Goal: Task Accomplishment & Management: Manage account settings

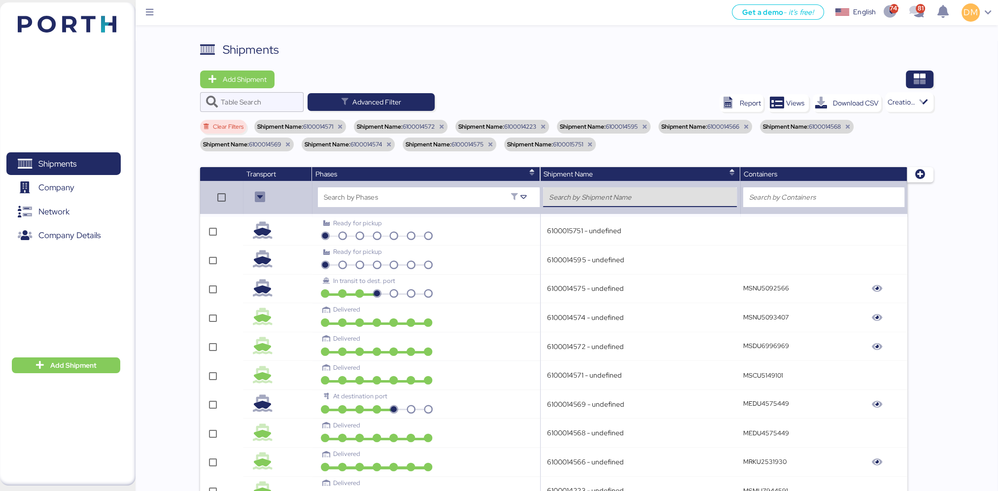
click at [565, 195] on input "search" at bounding box center [640, 197] width 182 height 12
type input "6100016394"
click at [576, 199] on input "search" at bounding box center [640, 197] width 182 height 12
type input "6100016394"
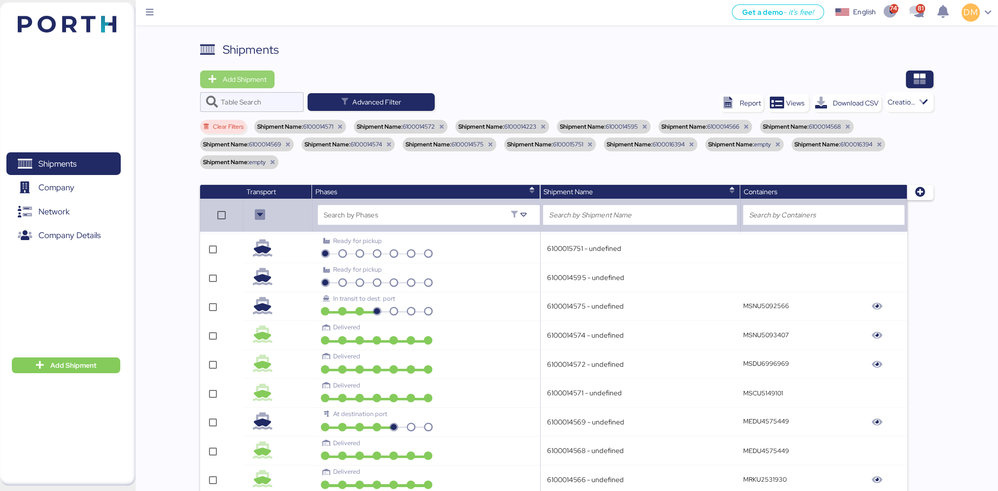
click at [228, 75] on span "Add Shipment" at bounding box center [245, 79] width 44 height 12
click at [236, 97] on div "Add Shipment Manually" at bounding box center [246, 97] width 76 height 14
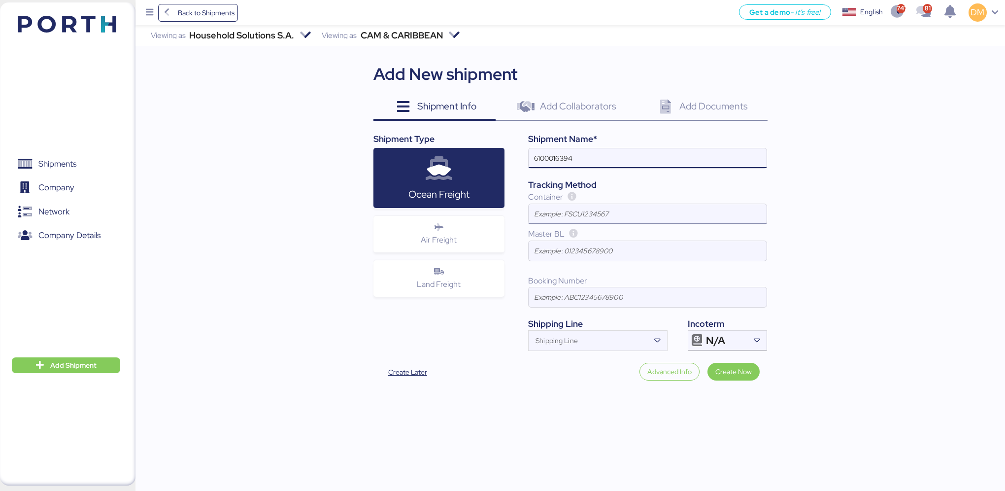
type input "6100016394"
click at [543, 214] on input at bounding box center [648, 214] width 238 height 20
type input "CAAU8778712"
click at [545, 252] on input at bounding box center [648, 251] width 238 height 20
click at [558, 252] on input "YZ" at bounding box center [648, 251] width 238 height 20
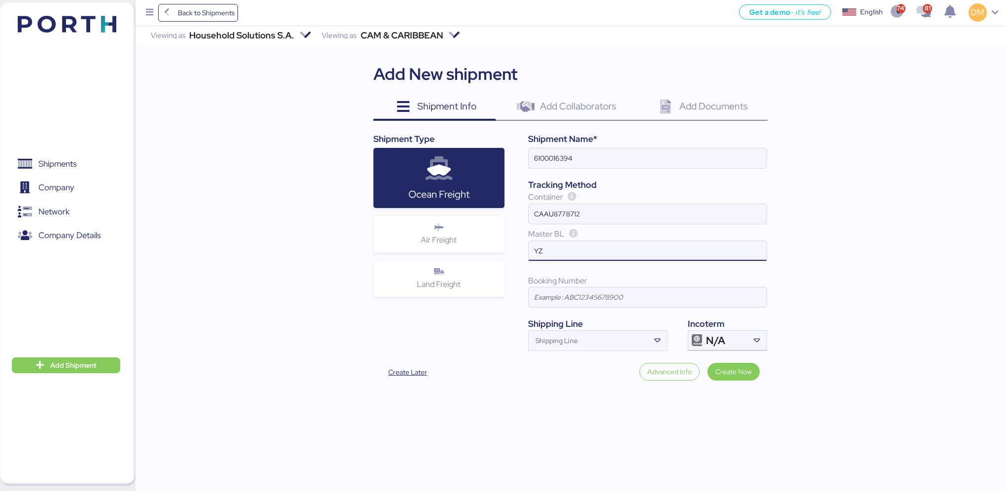
type input "Y"
paste input "ONEYZHOF21983600"
type input "ONEYZHOF21983600"
click at [755, 342] on icon at bounding box center [757, 341] width 10 height 10
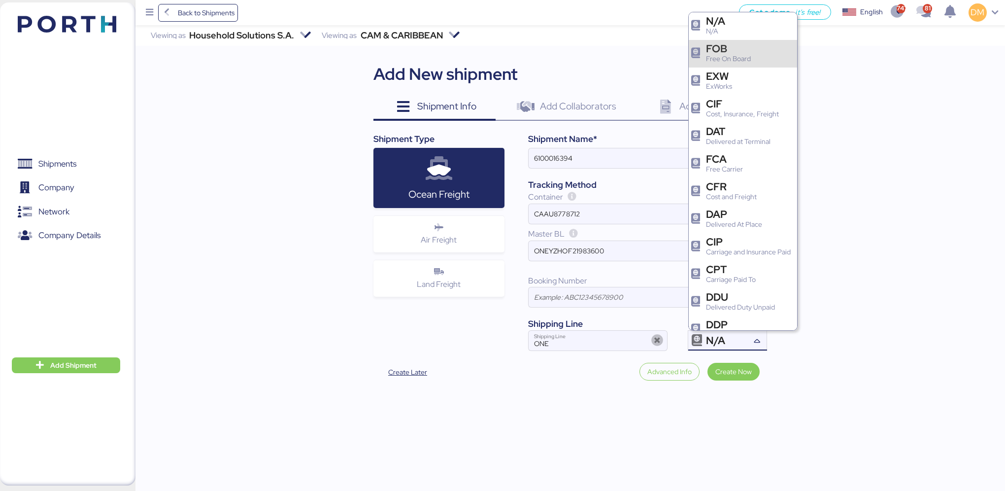
click at [709, 55] on div "Free On Board" at bounding box center [728, 59] width 45 height 10
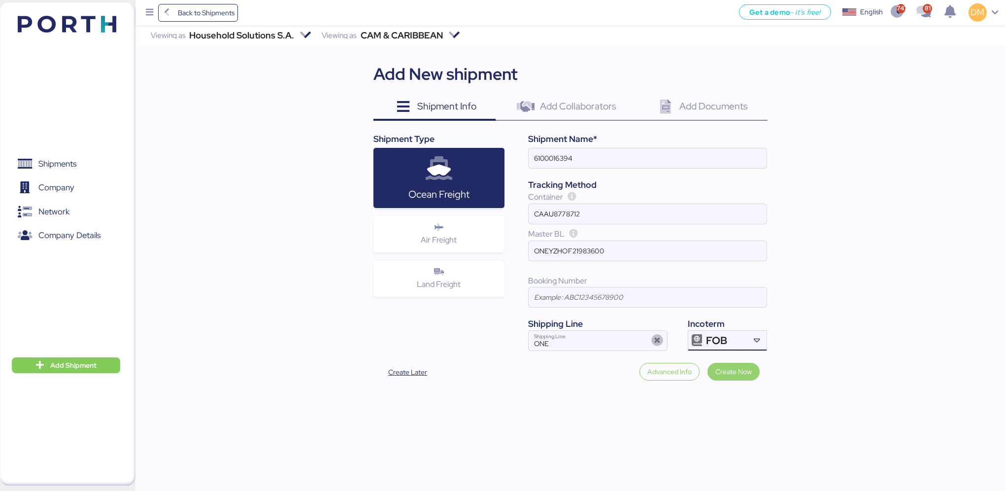
click at [724, 373] on span "Create Now" at bounding box center [734, 372] width 36 height 12
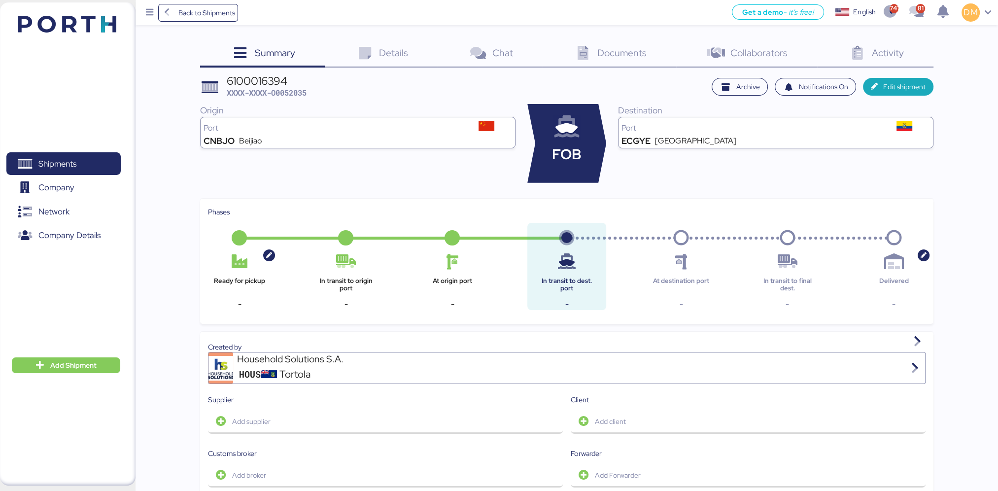
click at [373, 45] on div "Details 0" at bounding box center [381, 54] width 113 height 27
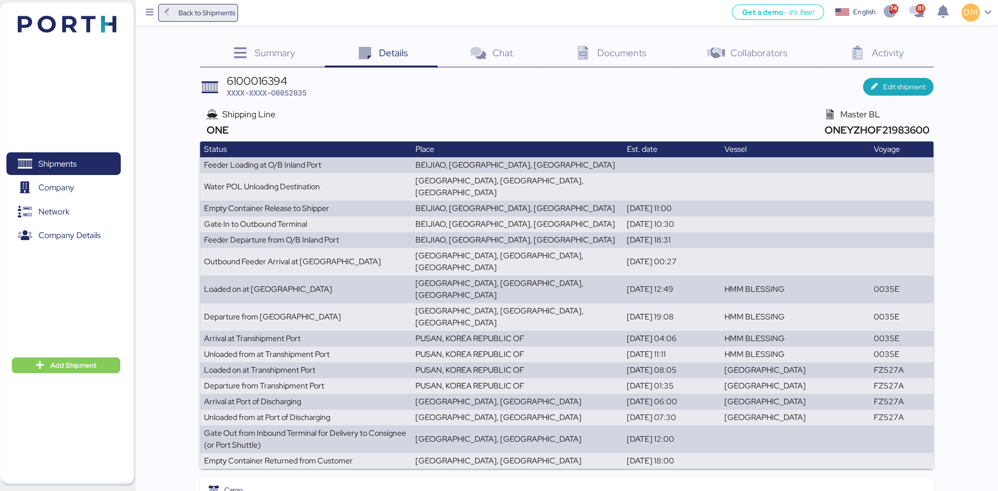
click at [168, 9] on icon at bounding box center [167, 12] width 11 height 9
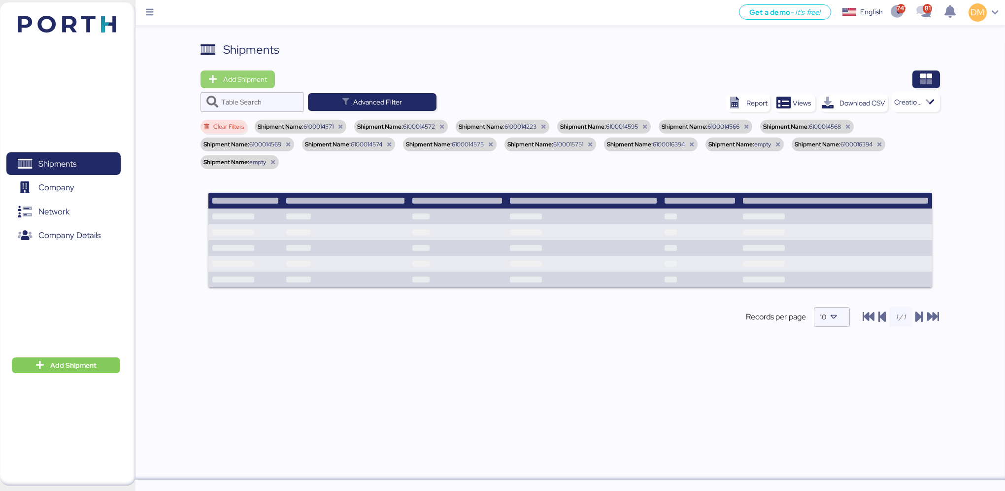
click at [234, 74] on span "Add Shipment" at bounding box center [245, 79] width 44 height 12
click at [237, 92] on div "Add Shipment Manually" at bounding box center [247, 97] width 76 height 14
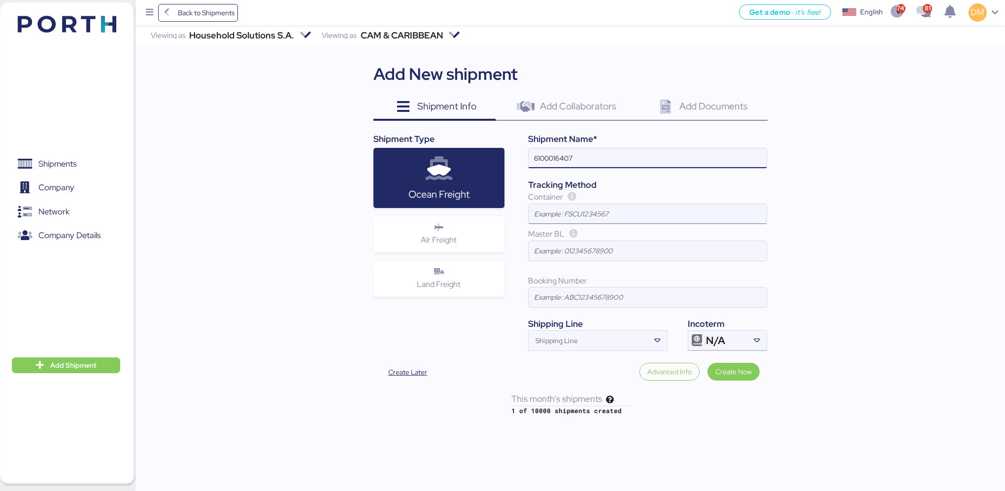
type input "6100016407"
click at [552, 221] on input at bounding box center [648, 214] width 238 height 20
paste input "EGSU6271114"
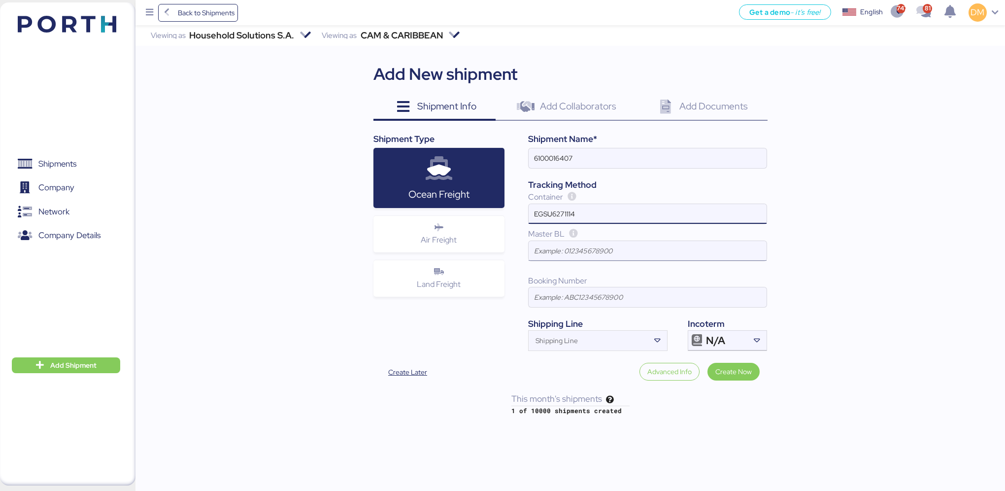
type input "EGSU6271114"
click at [638, 252] on input at bounding box center [648, 251] width 238 height 20
click at [739, 373] on span "Create Now" at bounding box center [734, 372] width 36 height 12
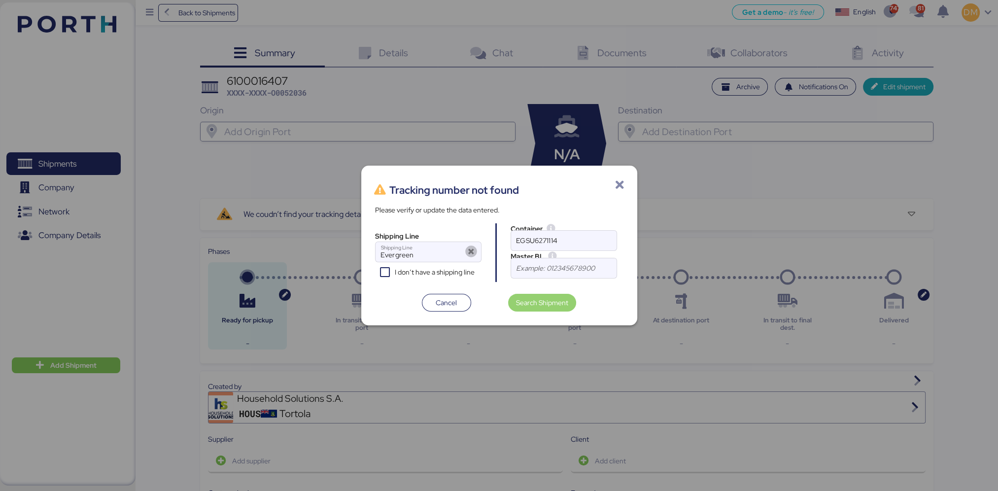
click at [534, 299] on span "Search Shipment" at bounding box center [542, 303] width 52 height 12
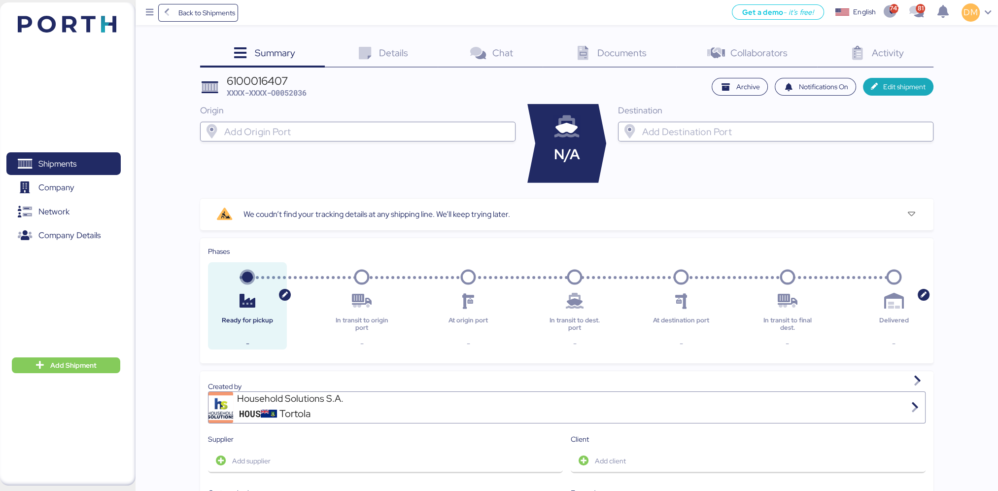
click at [364, 50] on icon at bounding box center [364, 53] width 21 height 14
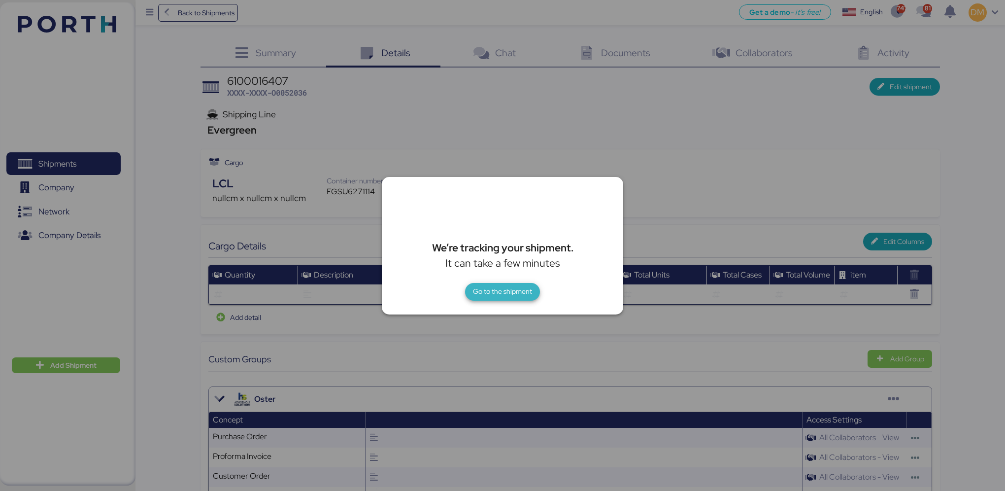
click at [506, 295] on span "Go to the shipment" at bounding box center [502, 291] width 59 height 12
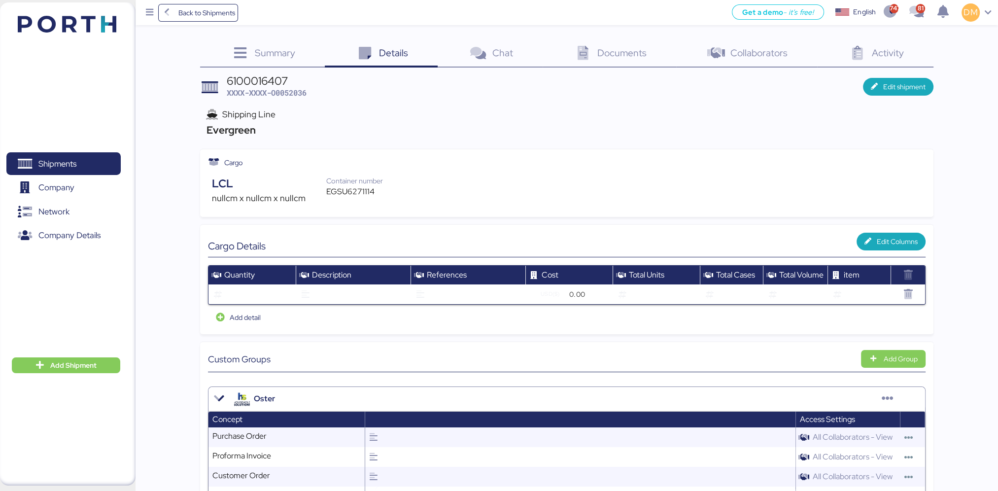
click at [380, 49] on span "Details" at bounding box center [393, 52] width 29 height 13
click at [911, 87] on span "Edit shipment" at bounding box center [904, 87] width 42 height 12
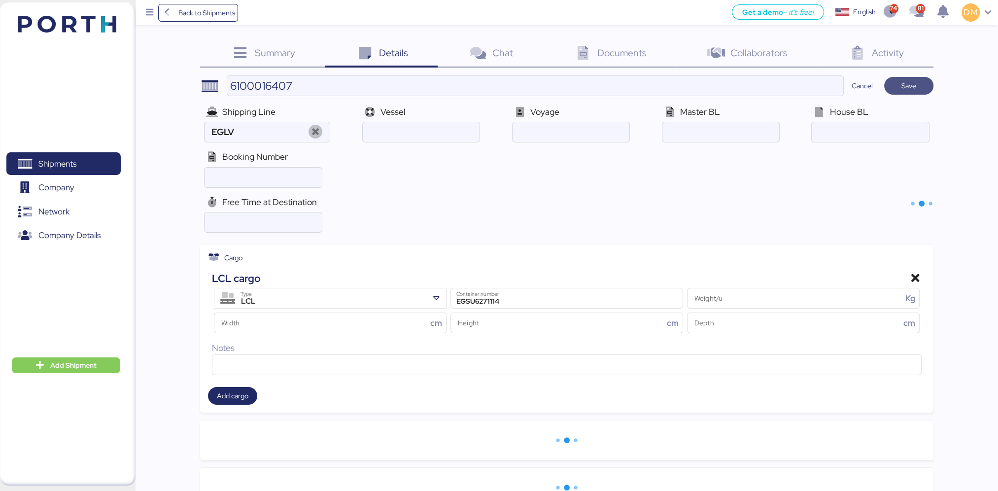
type input "Evergreen"
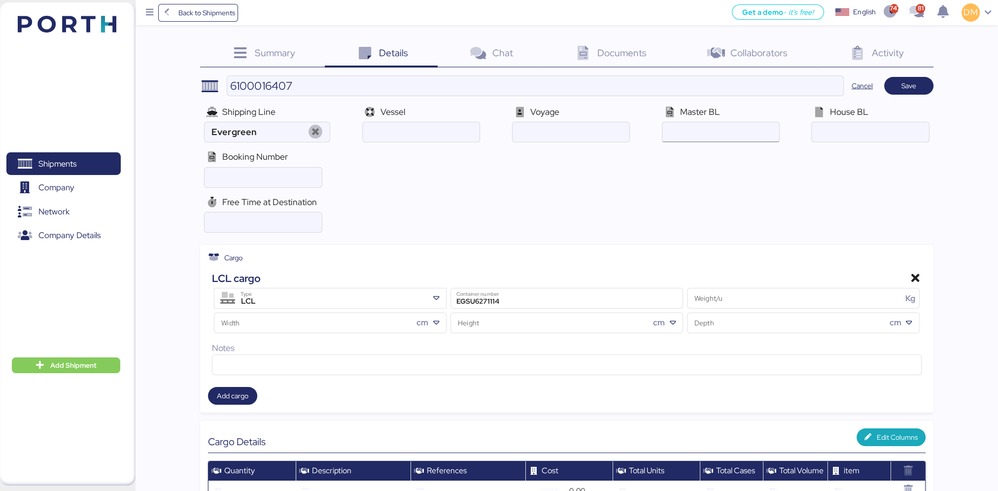
click at [689, 136] on input "ocean" at bounding box center [720, 132] width 117 height 20
click at [703, 129] on input "ocean" at bounding box center [720, 132] width 117 height 20
paste input "ASCAN500897"
type input "ASCAN500897"
click at [844, 131] on input "ocean" at bounding box center [870, 132] width 117 height 20
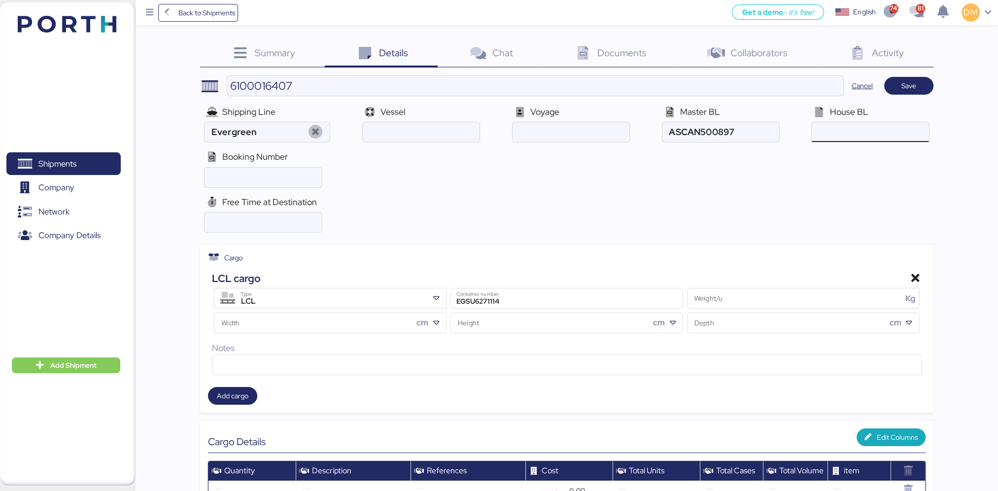
paste input "ASCAN500897"
type input "ASCAN500897"
drag, startPoint x: 747, startPoint y: 132, endPoint x: 636, endPoint y: 133, distance: 110.4
click at [636, 133] on div "Shipping Line Evergreen Vessel Voyage Master BL House BL Booking Number" at bounding box center [566, 147] width 733 height 90
click at [915, 80] on span "Save" at bounding box center [908, 86] width 15 height 12
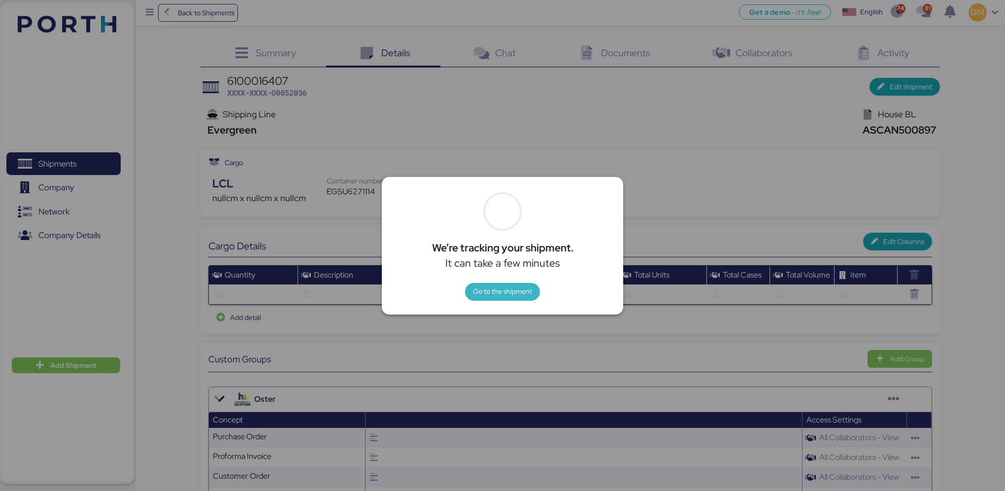
click at [491, 293] on span "Go to the shipment" at bounding box center [502, 291] width 59 height 12
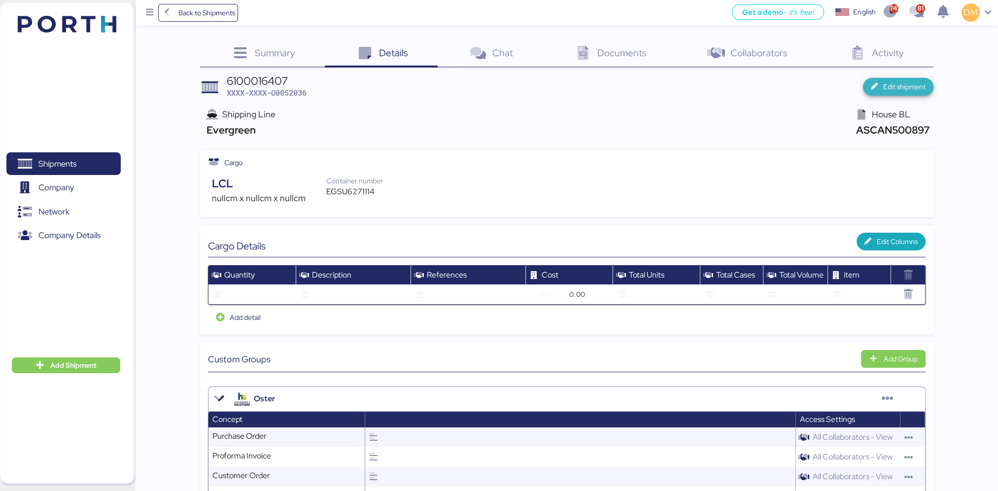
click at [885, 83] on span "Edit shipment" at bounding box center [904, 87] width 42 height 12
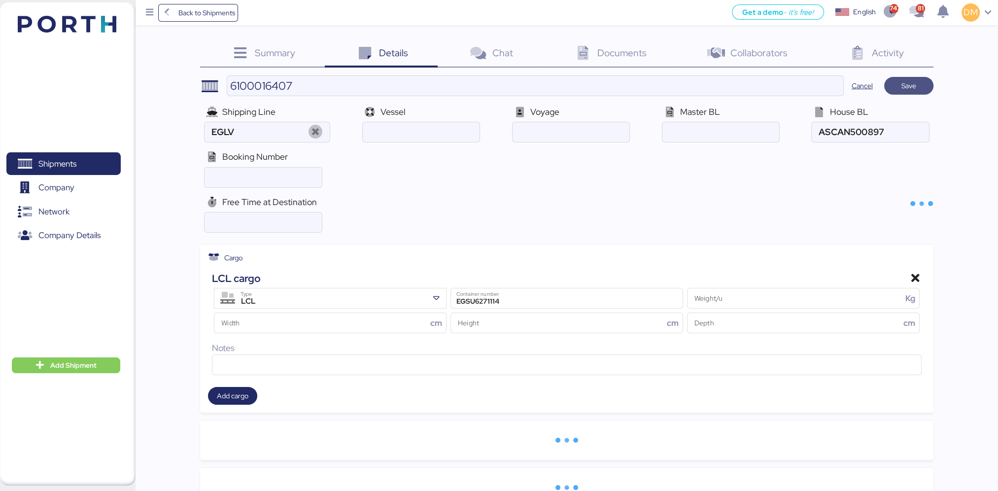
type input "Evergreen"
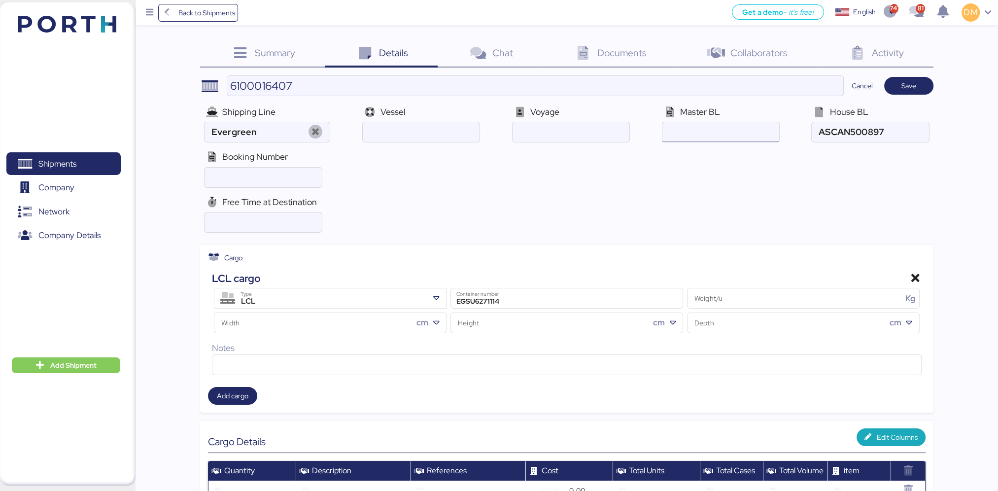
click at [700, 132] on input "ocean" at bounding box center [720, 132] width 117 height 20
paste input "ASCAN500897"
type input "ASCAN500897"
click at [913, 87] on span "Save" at bounding box center [908, 86] width 15 height 12
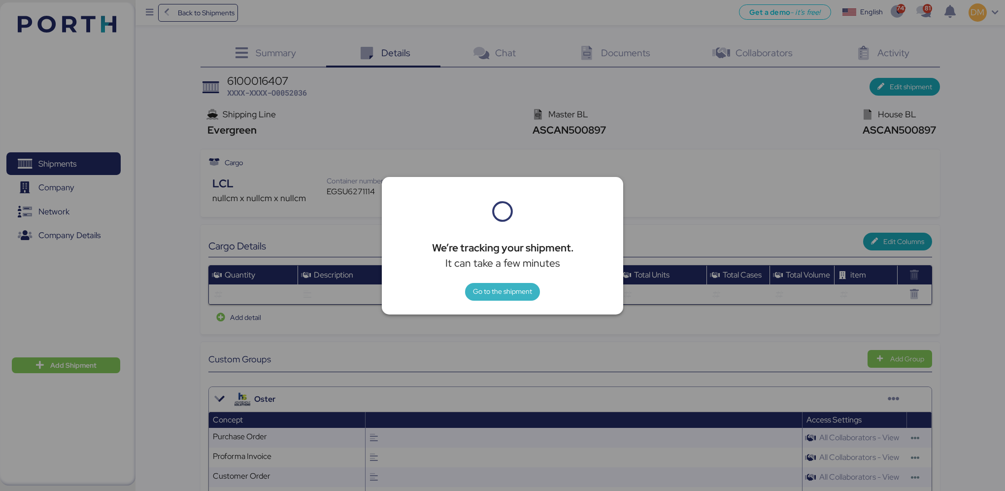
click at [515, 290] on span "Go to the shipment" at bounding box center [502, 291] width 59 height 12
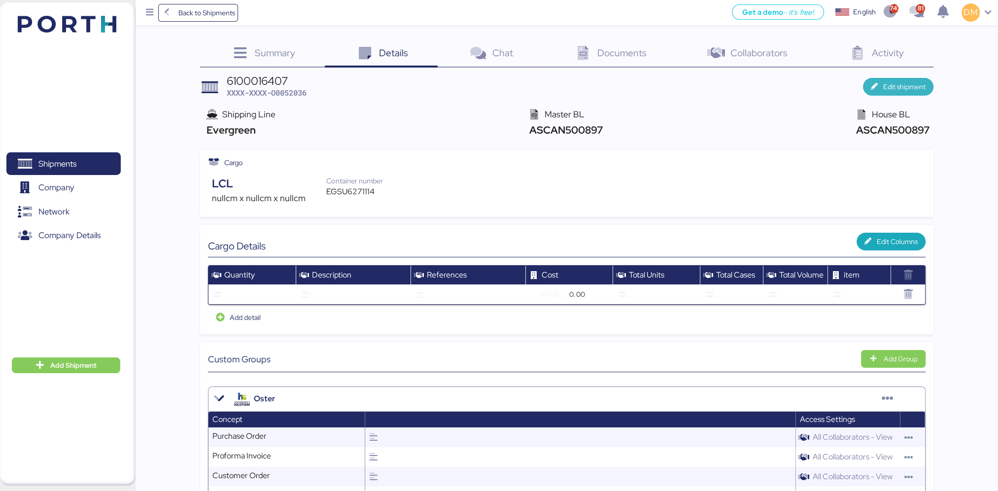
click at [899, 82] on span "Edit shipment" at bounding box center [904, 87] width 42 height 12
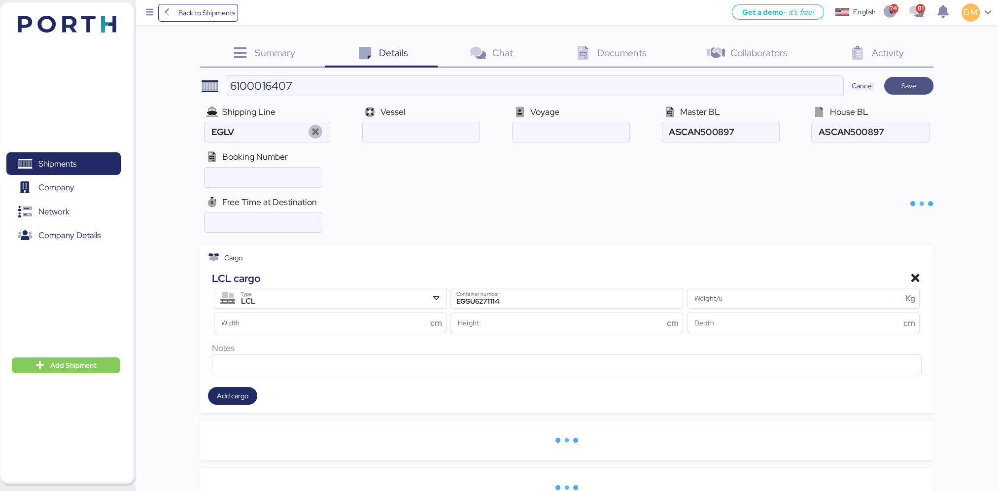
type input "Evergreen"
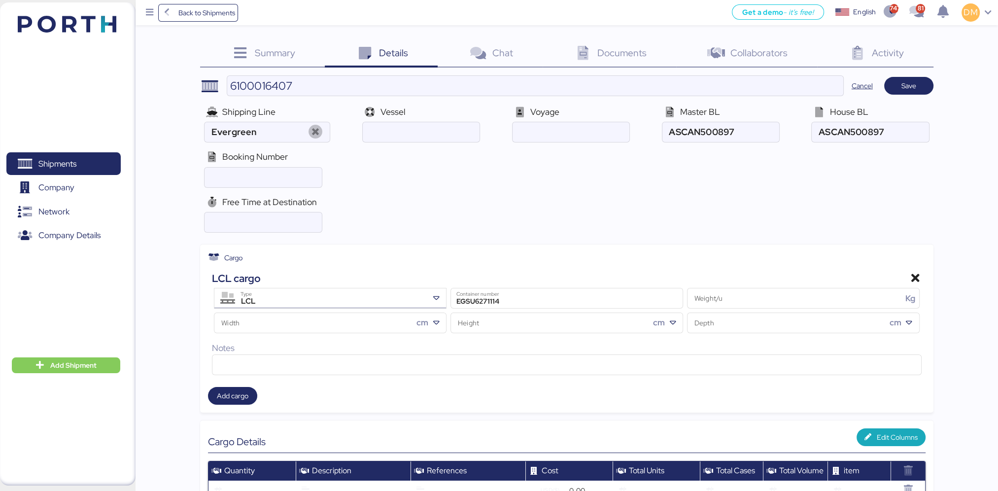
click at [438, 297] on icon at bounding box center [436, 298] width 10 height 10
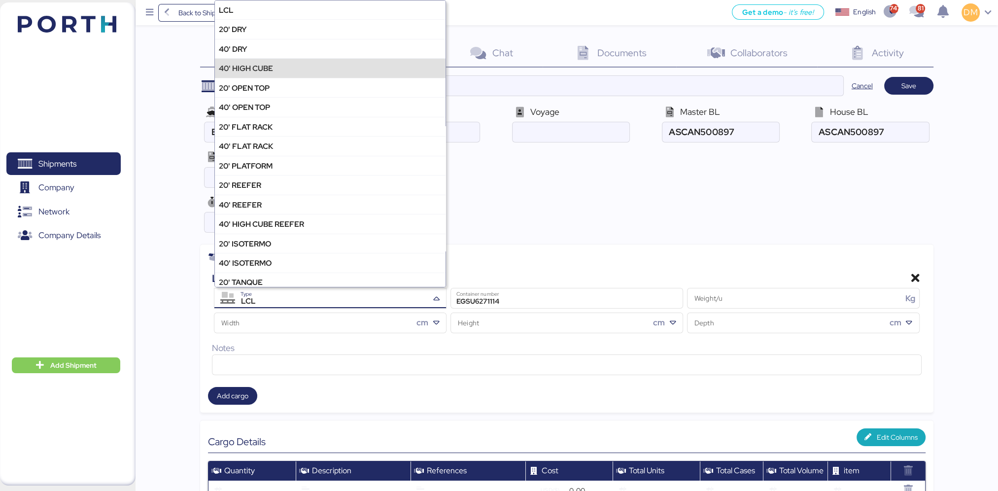
click at [242, 71] on div "40' HIGH CUBE" at bounding box center [246, 68] width 54 height 11
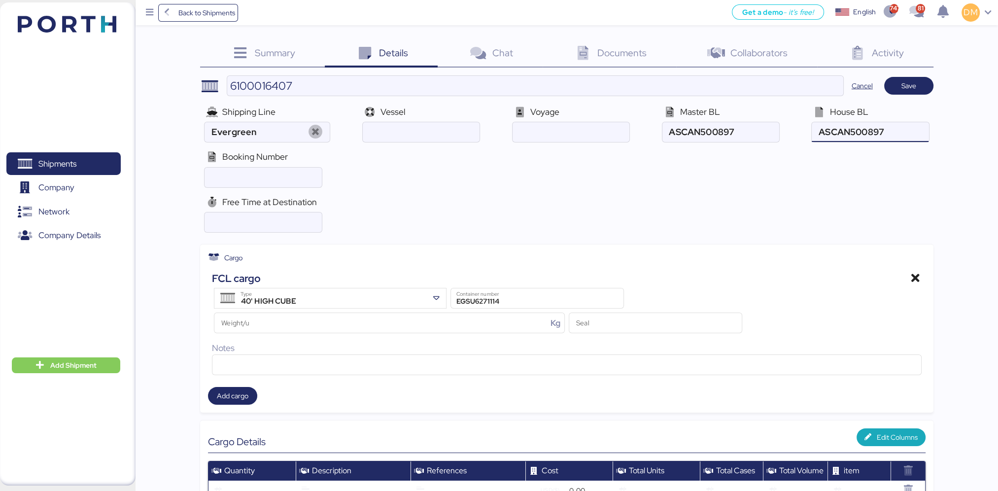
drag, startPoint x: 892, startPoint y: 133, endPoint x: 804, endPoint y: 134, distance: 87.7
click at [804, 134] on div "Shipping Line Evergreen Vessel Voyage Master BL House BL Booking Number" at bounding box center [566, 147] width 733 height 90
click at [893, 84] on span "Save" at bounding box center [909, 86] width 34 height 14
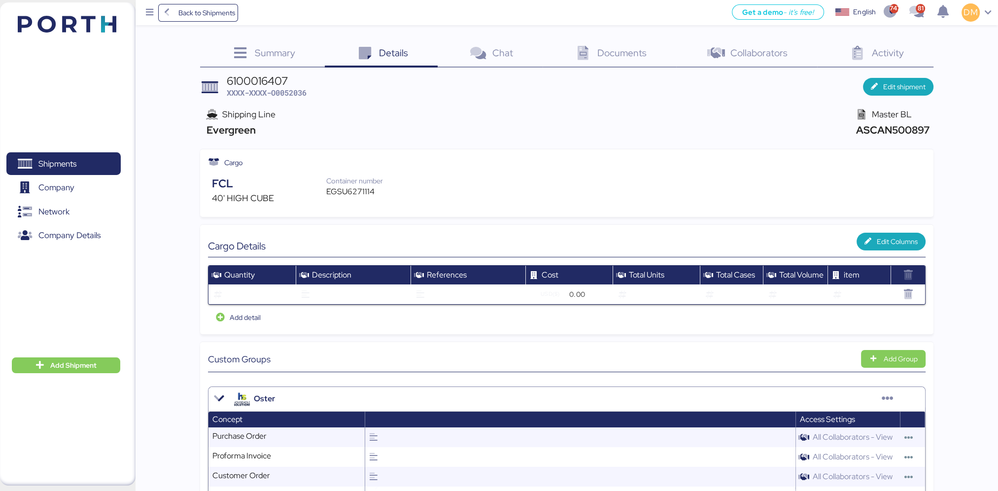
click at [386, 53] on span "Details" at bounding box center [393, 52] width 29 height 13
click at [386, 50] on span "Details" at bounding box center [393, 52] width 29 height 13
click at [905, 82] on span "Edit shipment" at bounding box center [904, 87] width 42 height 12
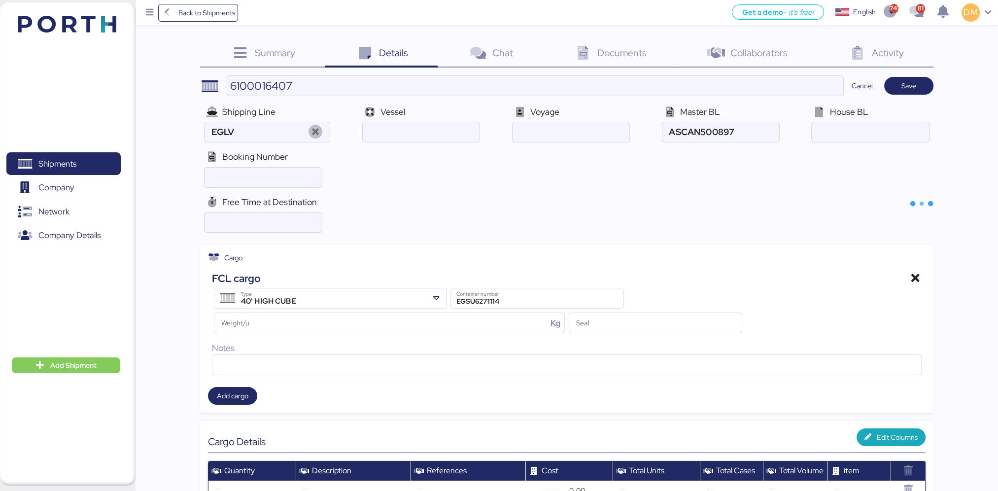
type input "Evergreen"
drag, startPoint x: 745, startPoint y: 132, endPoint x: 672, endPoint y: 130, distance: 73.0
click at [672, 130] on input "ocean" at bounding box center [720, 132] width 117 height 20
click at [420, 128] on input "ocean" at bounding box center [421, 132] width 117 height 20
paste input "KOTA EMBUN"
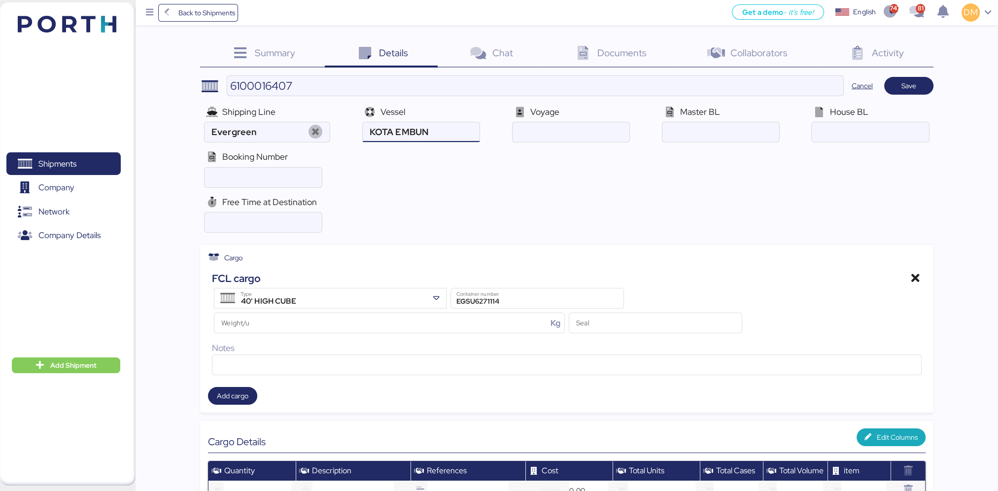
type input "KOTA EMBUN"
click at [909, 82] on span "Save" at bounding box center [908, 86] width 15 height 12
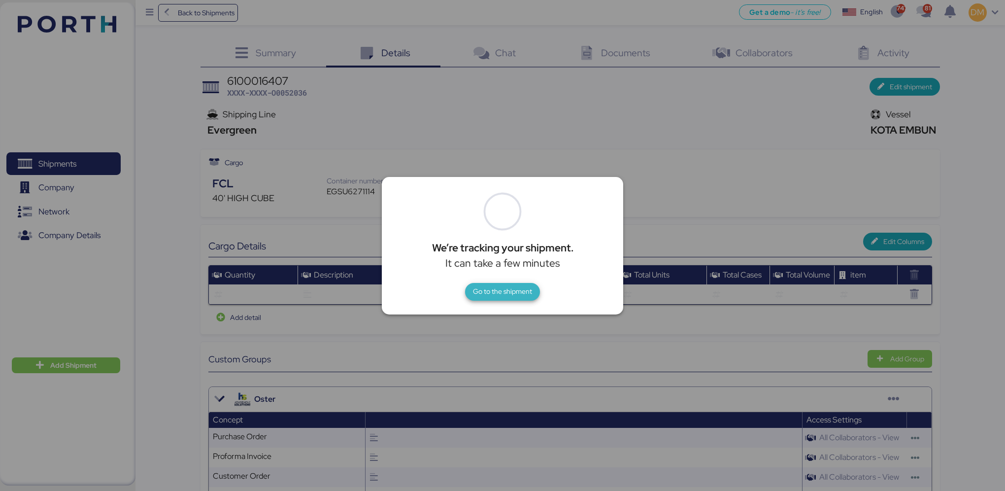
click at [492, 290] on span "Go to the shipment" at bounding box center [502, 291] width 59 height 12
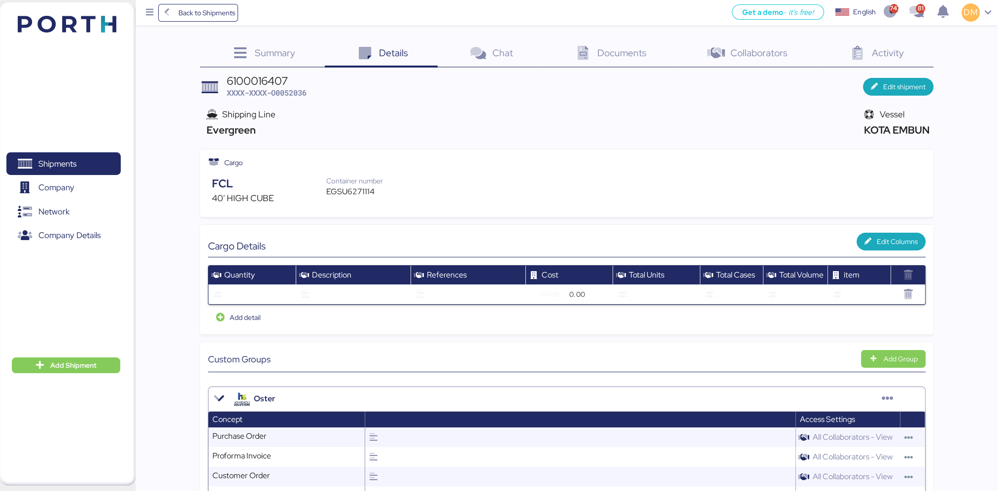
click at [173, 9] on span "Back to Shipments" at bounding box center [198, 13] width 73 height 18
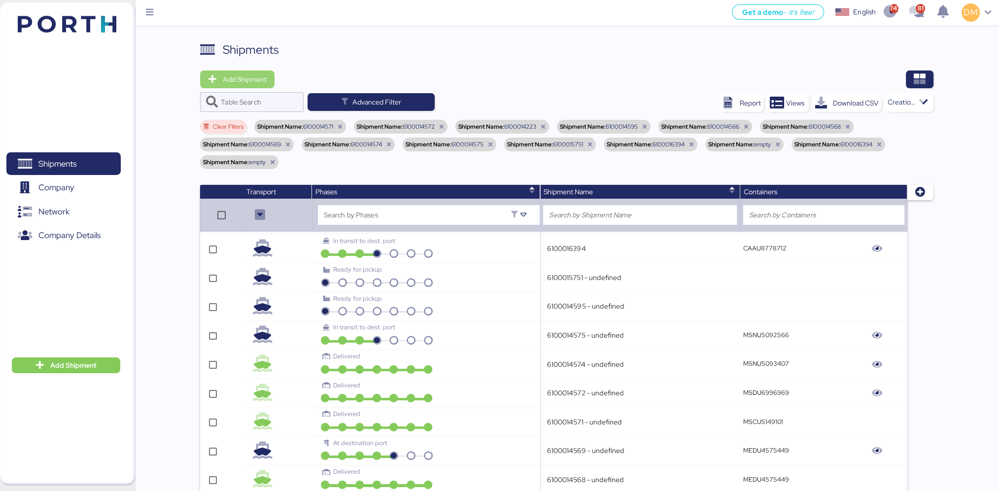
click at [216, 81] on icon "button" at bounding box center [212, 79] width 9 height 9
click at [235, 95] on div "Add Shipment Manually" at bounding box center [246, 97] width 76 height 14
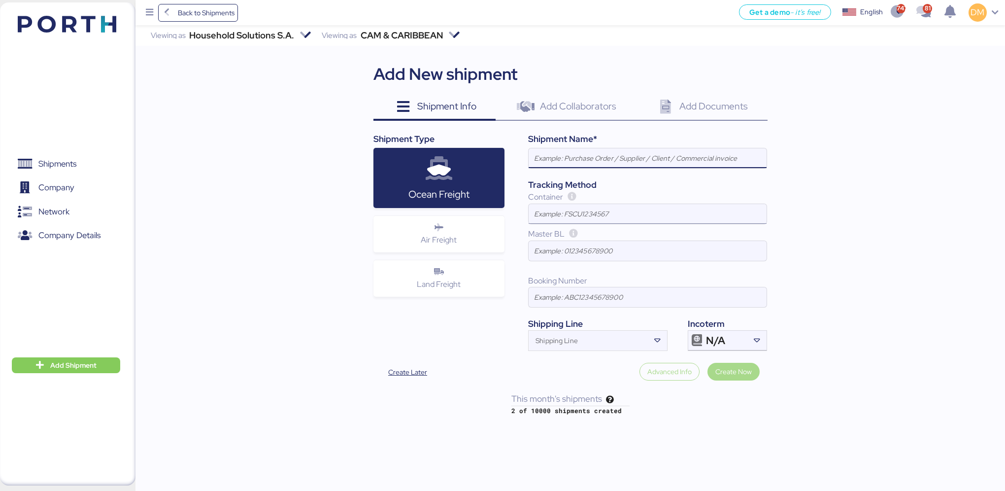
click at [544, 213] on input at bounding box center [648, 214] width 238 height 20
paste input "MSBU7357311"
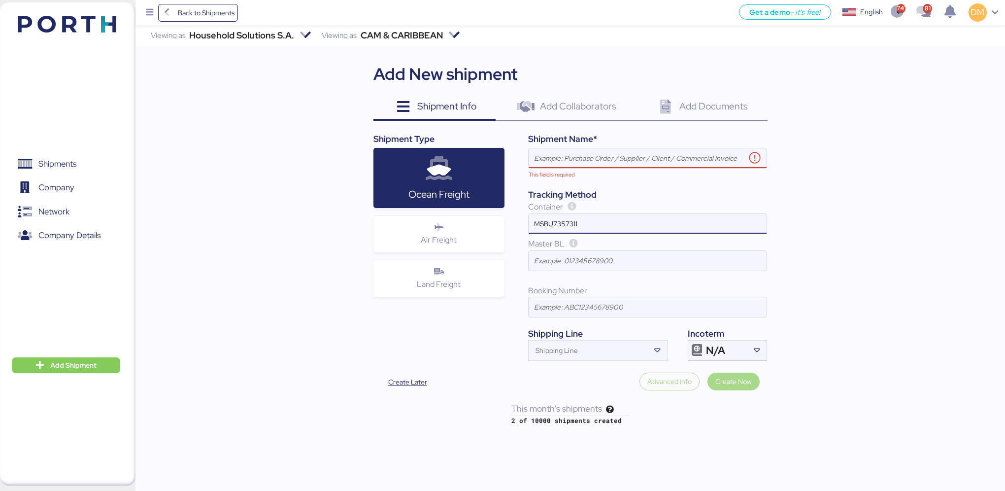
type input "MSBU7357311"
click at [552, 158] on input "This field is required" at bounding box center [637, 158] width 217 height 20
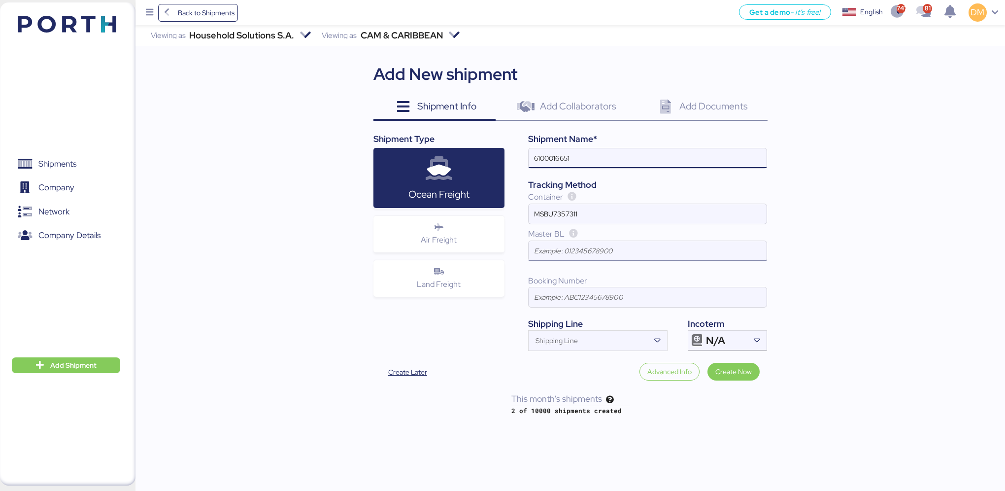
type input "6100016651"
click at [588, 249] on input at bounding box center [648, 251] width 238 height 20
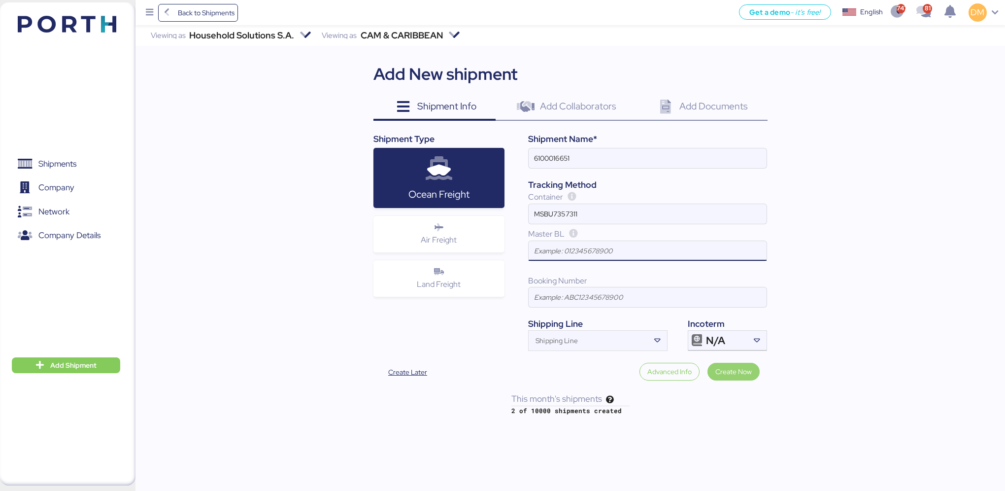
click at [739, 372] on span "Create Now" at bounding box center [734, 372] width 36 height 12
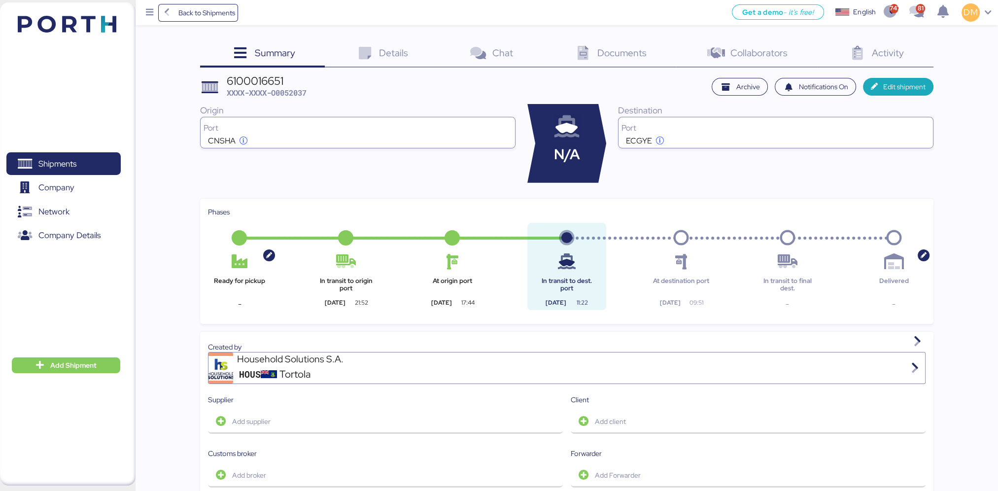
click at [379, 49] on div "Details 0" at bounding box center [381, 54] width 113 height 27
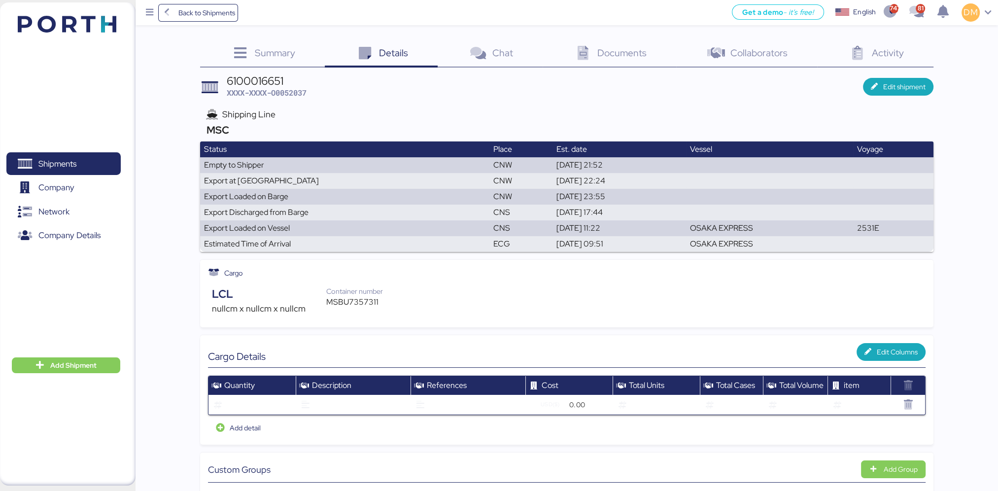
click at [166, 12] on icon at bounding box center [167, 12] width 11 height 9
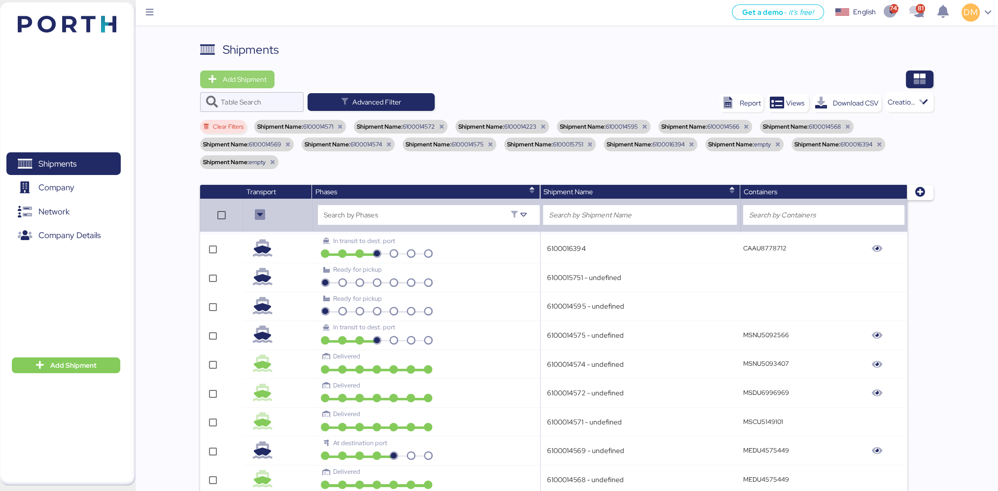
click at [244, 78] on span "Add Shipment" at bounding box center [245, 79] width 44 height 12
click at [252, 93] on div "Add Shipment Manually" at bounding box center [246, 97] width 76 height 14
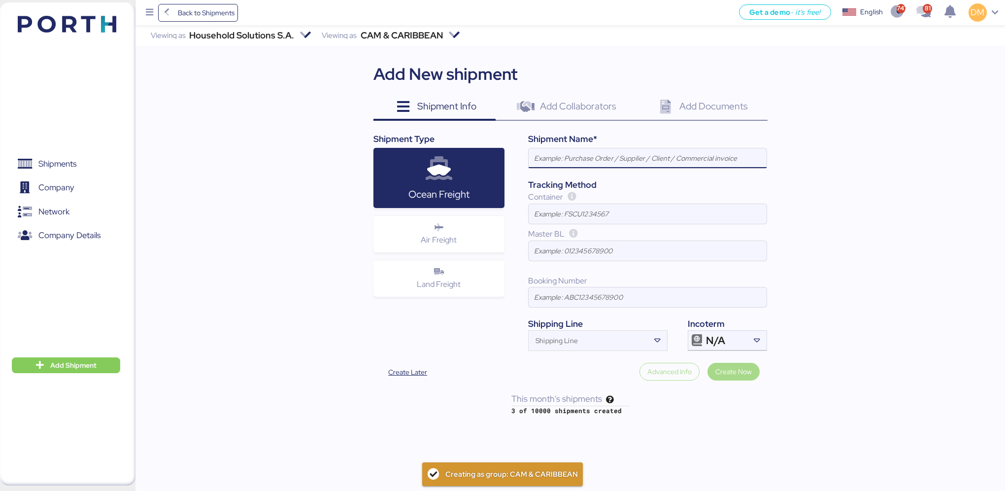
click at [586, 162] on input at bounding box center [648, 158] width 238 height 20
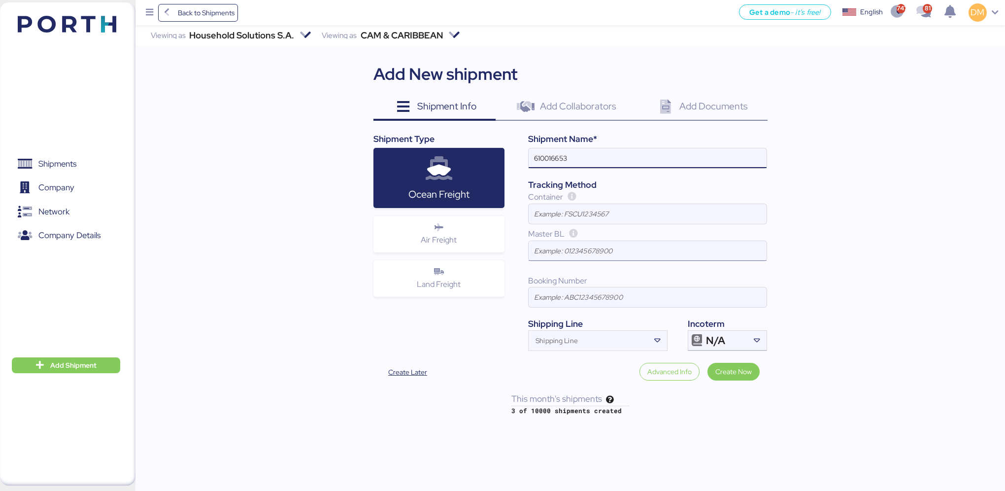
type input "610016653"
click at [559, 254] on input at bounding box center [648, 251] width 238 height 20
paste input "MEDUJT919621"
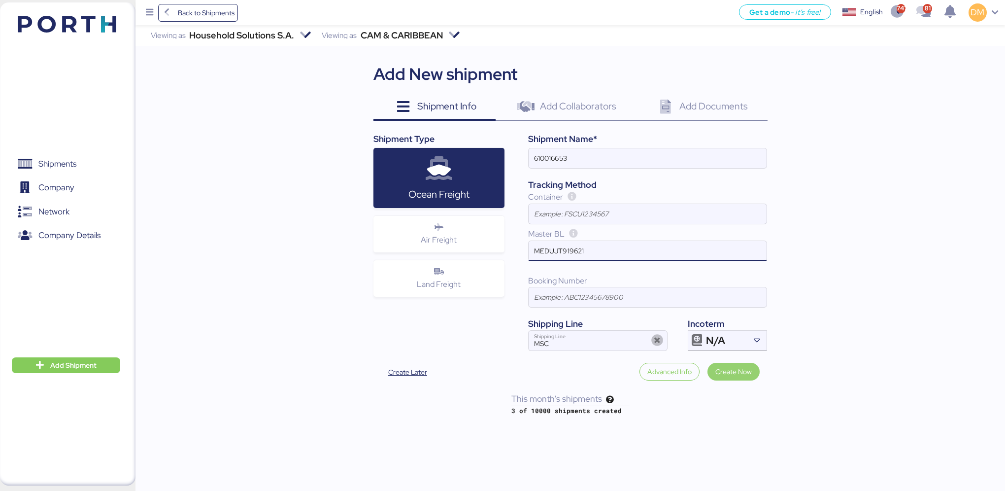
type input "MEDUJT919621"
click at [729, 368] on span "Create Now" at bounding box center [734, 372] width 36 height 12
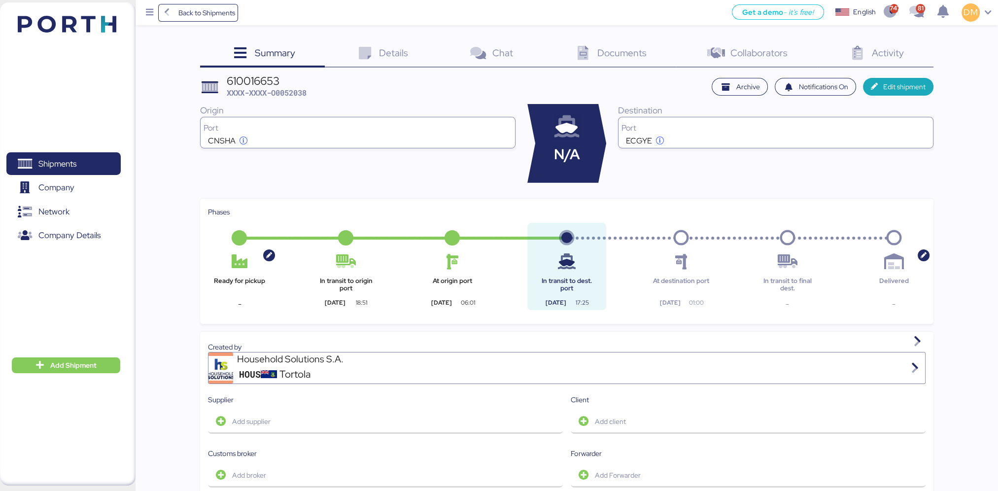
click at [387, 50] on span "Details" at bounding box center [393, 52] width 29 height 13
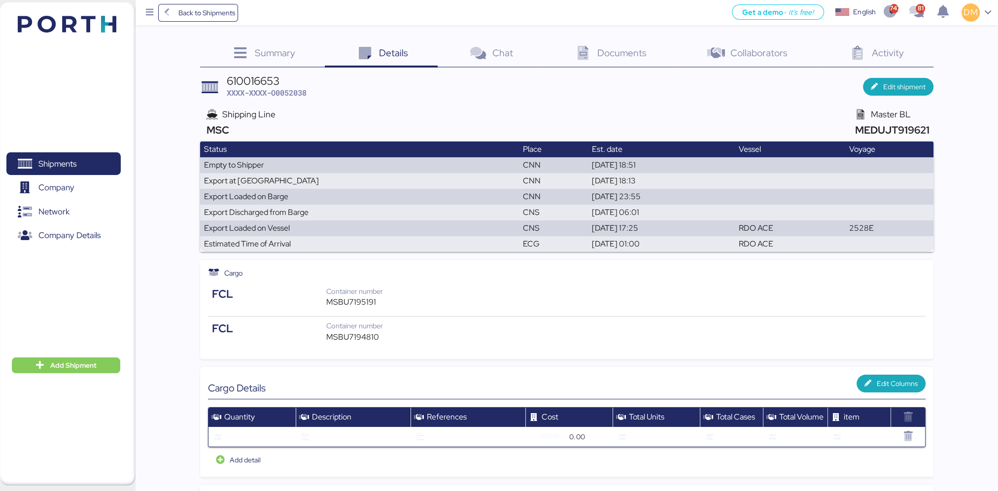
click at [296, 53] on div "Summary 0" at bounding box center [262, 54] width 125 height 27
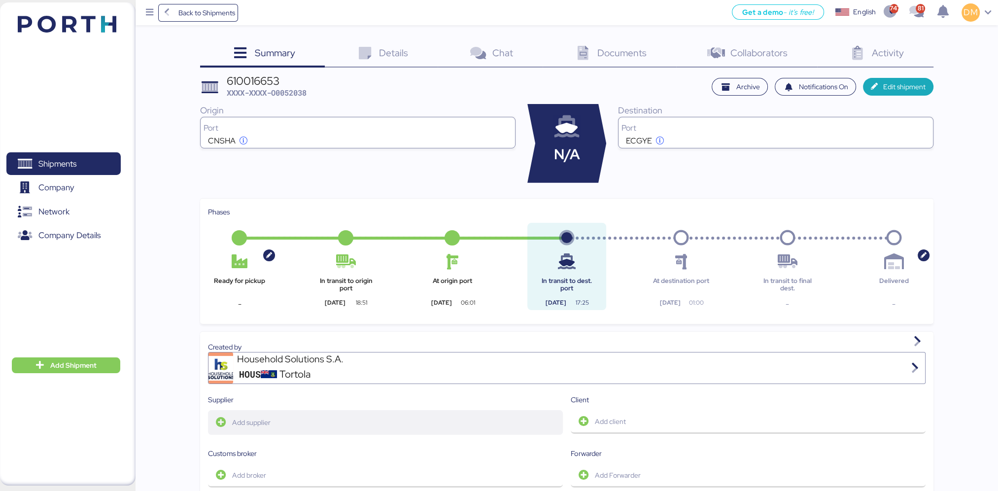
click at [223, 420] on icon "button" at bounding box center [221, 422] width 10 height 10
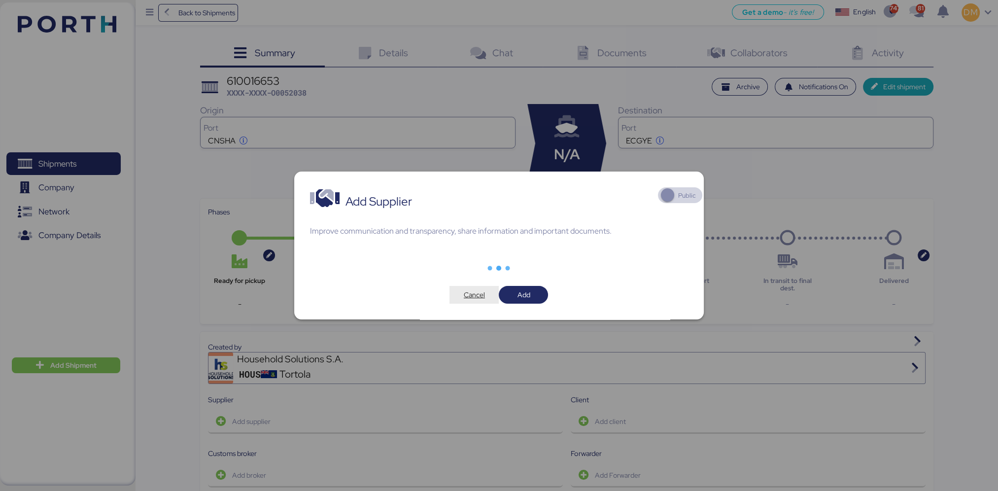
click at [473, 294] on span "Cancel" at bounding box center [474, 295] width 21 height 12
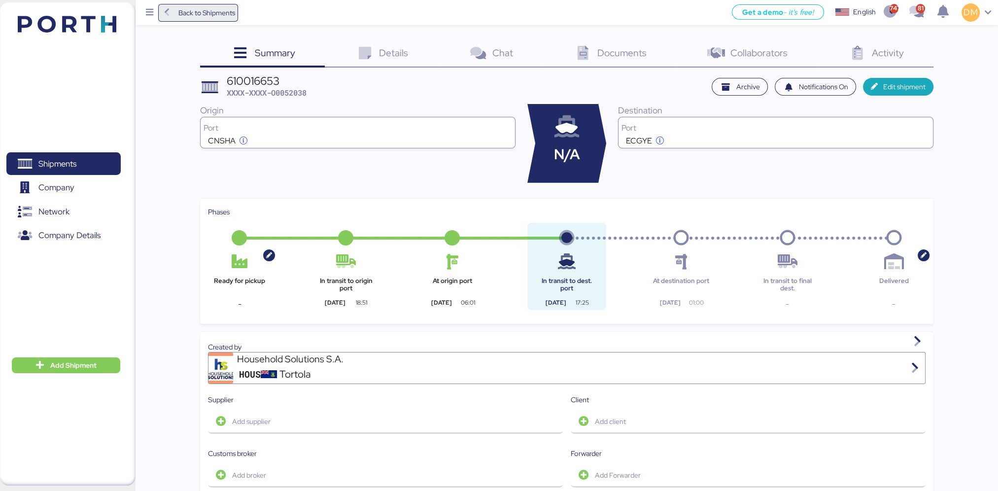
click at [172, 14] on span "Back to Shipments" at bounding box center [198, 13] width 73 height 18
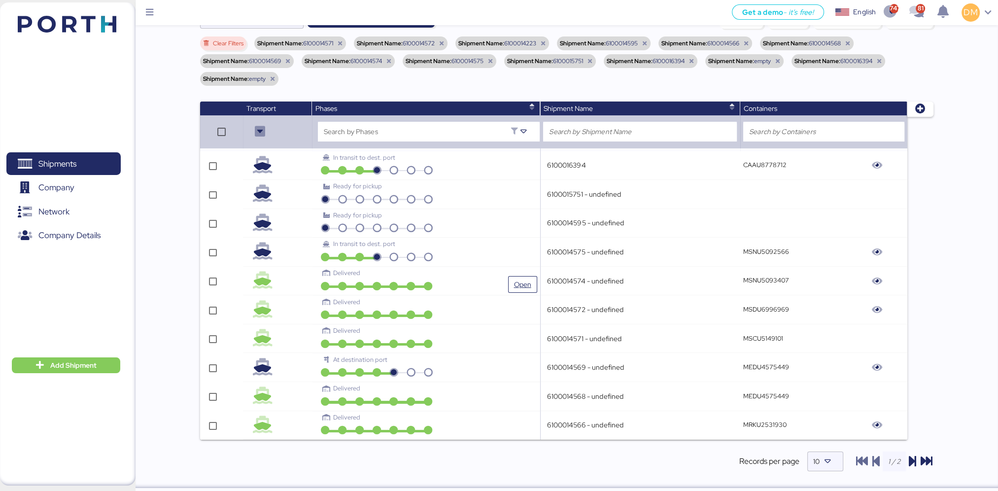
scroll to position [87, 0]
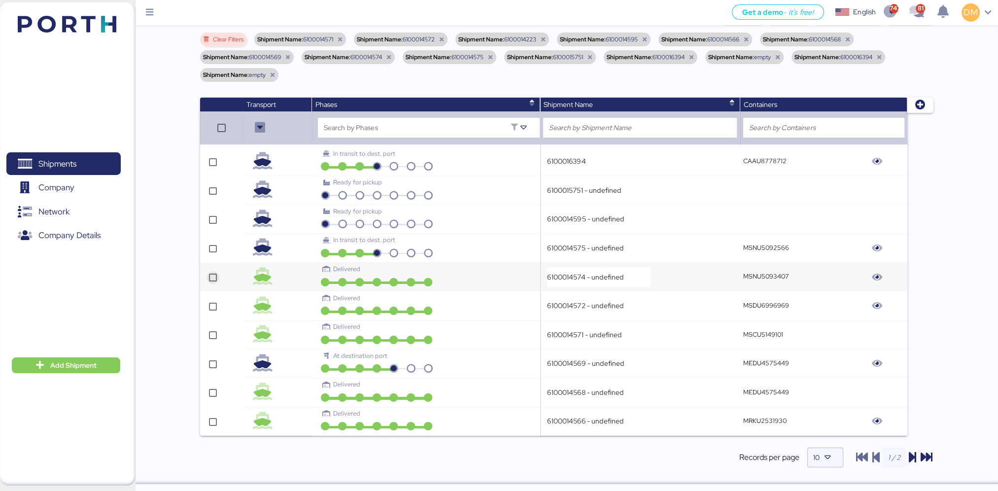
click at [216, 278] on div at bounding box center [213, 278] width 8 height 8
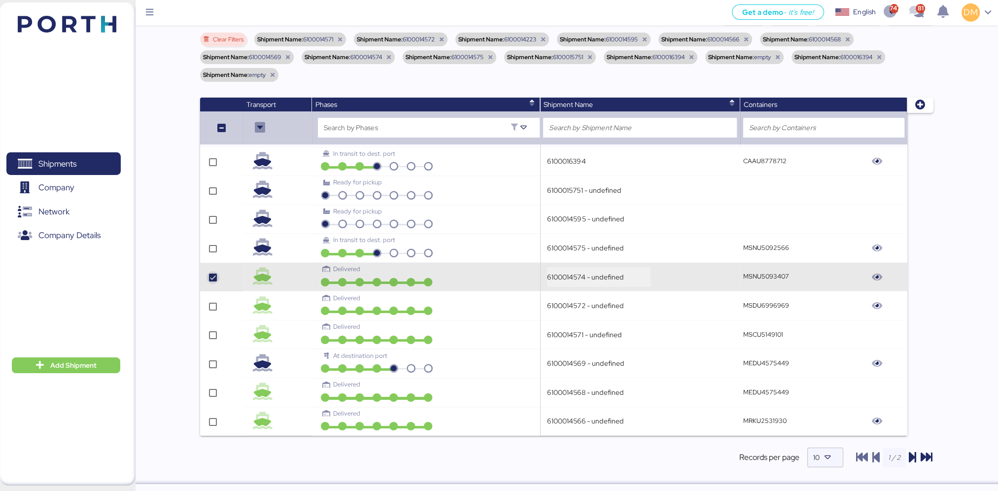
click at [215, 278] on icon at bounding box center [213, 278] width 6 height 6
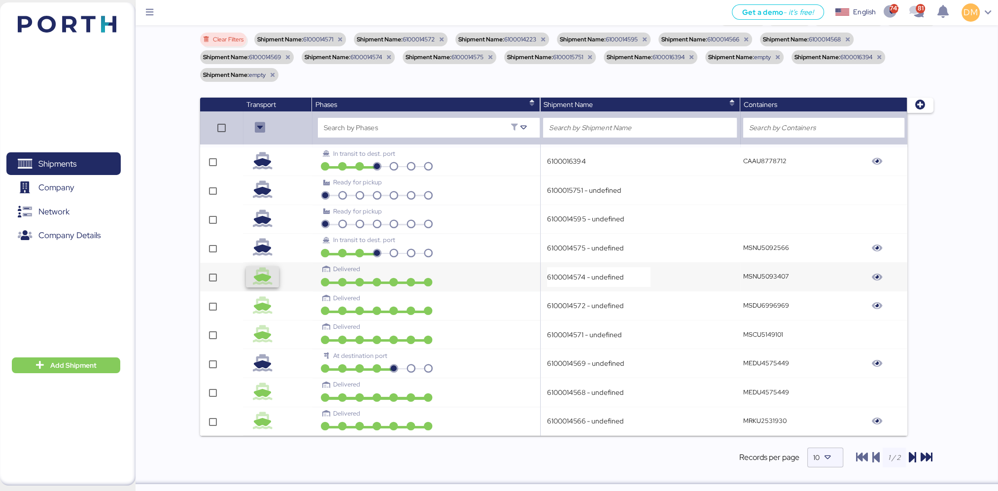
click at [255, 274] on icon "button" at bounding box center [262, 276] width 17 height 17
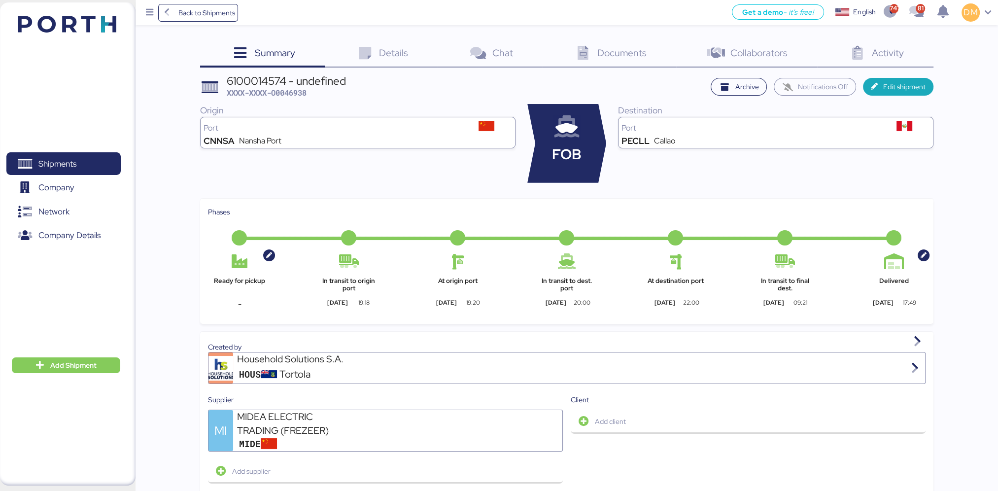
click at [162, 12] on icon at bounding box center [167, 12] width 11 height 9
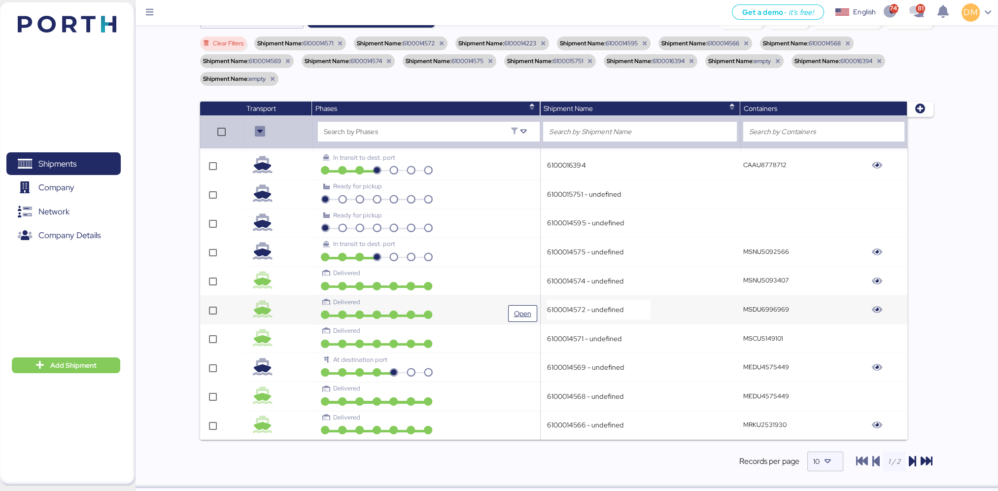
scroll to position [87, 0]
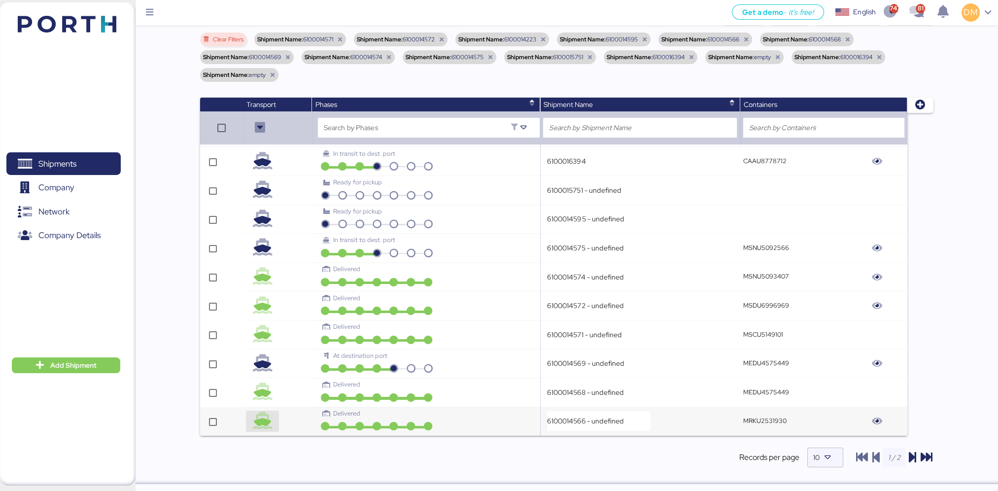
click at [254, 417] on icon "button" at bounding box center [262, 421] width 17 height 17
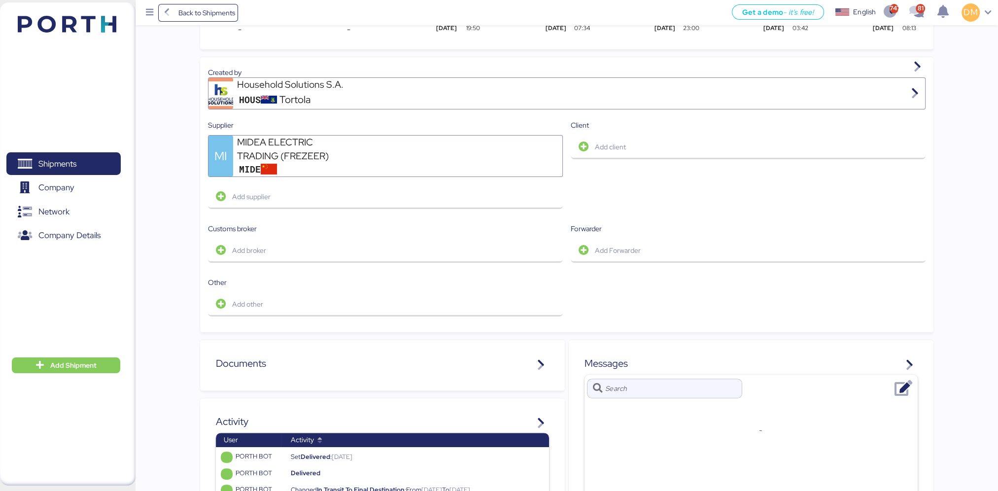
scroll to position [180, 0]
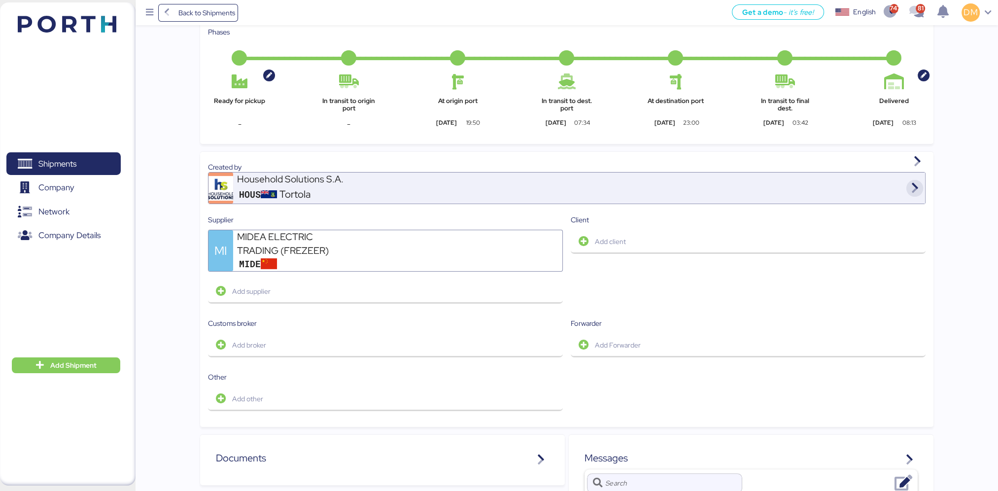
click at [915, 187] on icon "button" at bounding box center [915, 188] width 12 height 12
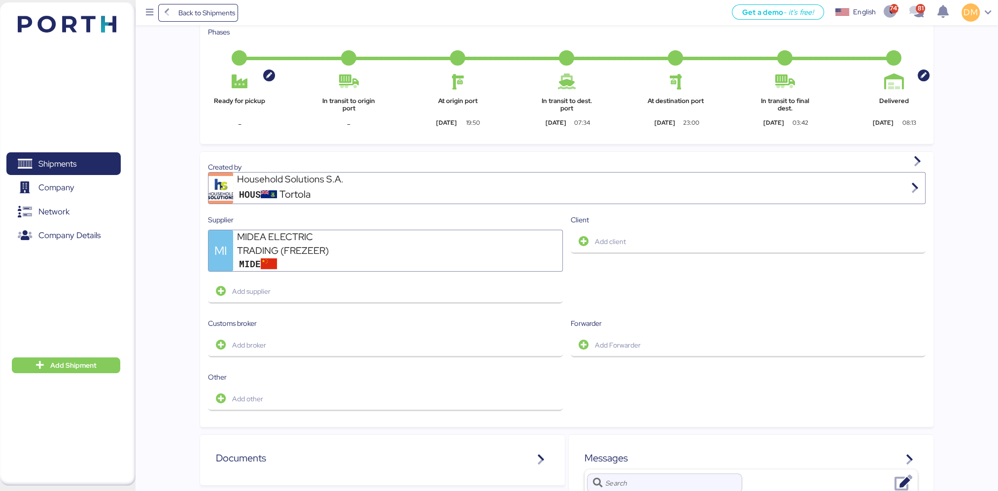
scroll to position [0, 0]
